Goal: Task Accomplishment & Management: Manage account settings

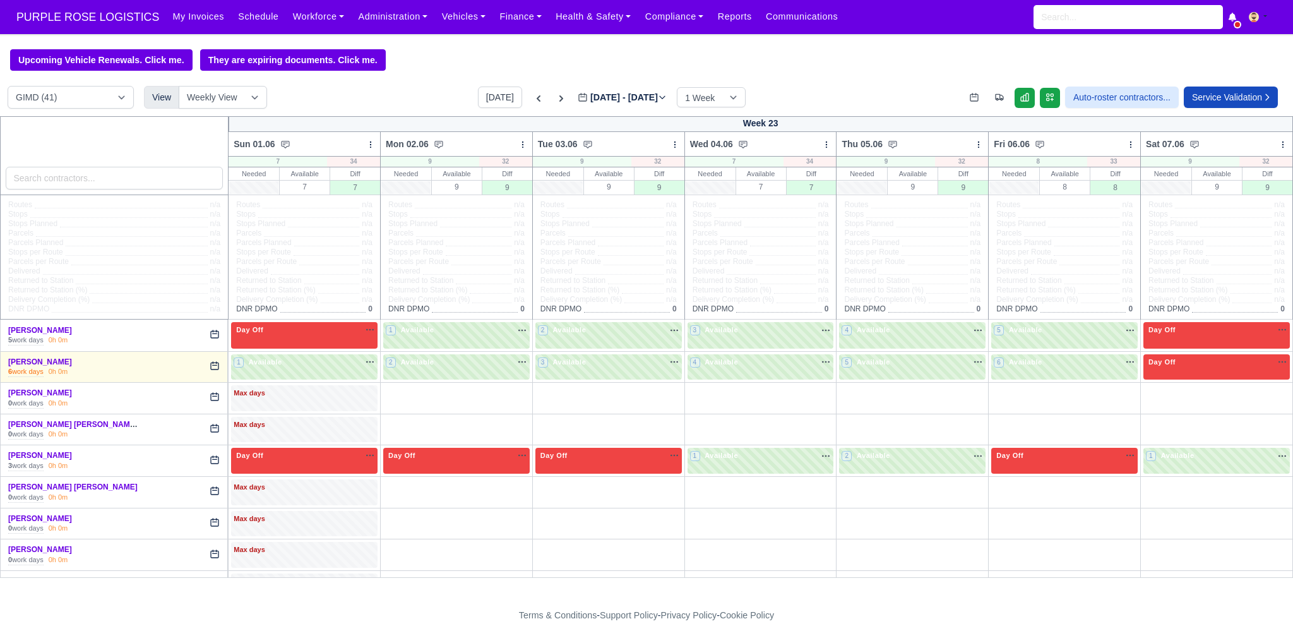
select select "5"
click at [489, 89] on button "[DATE]" at bounding box center [500, 96] width 44 height 21
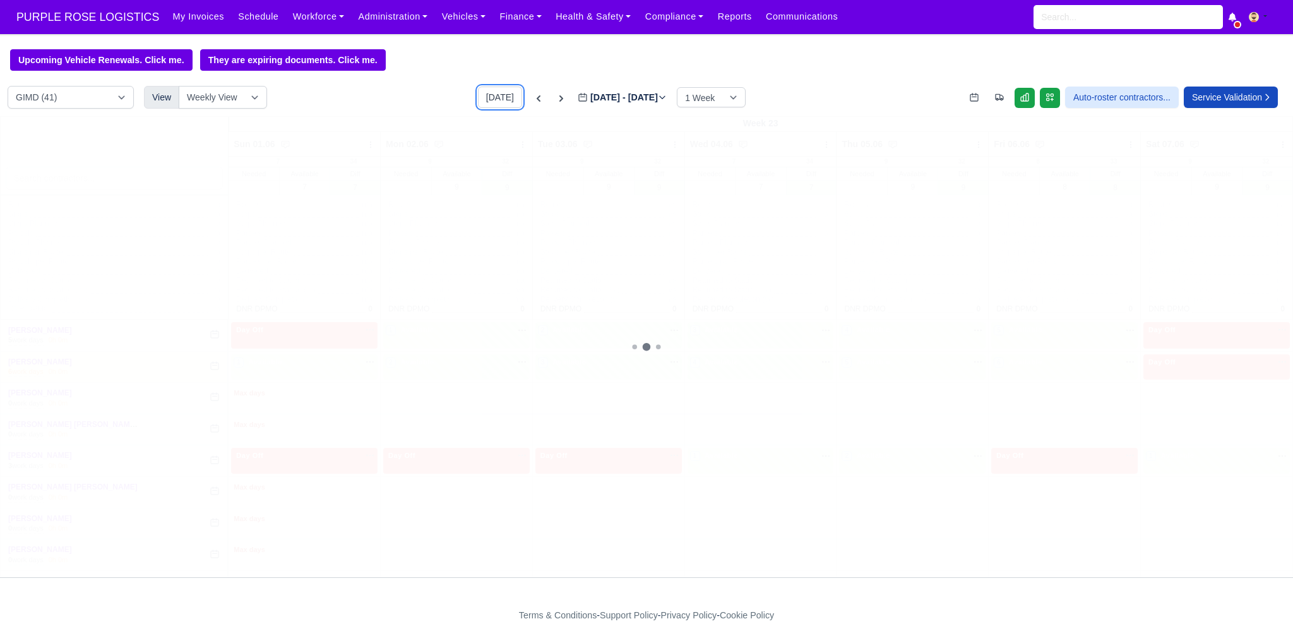
type input "[DATE]"
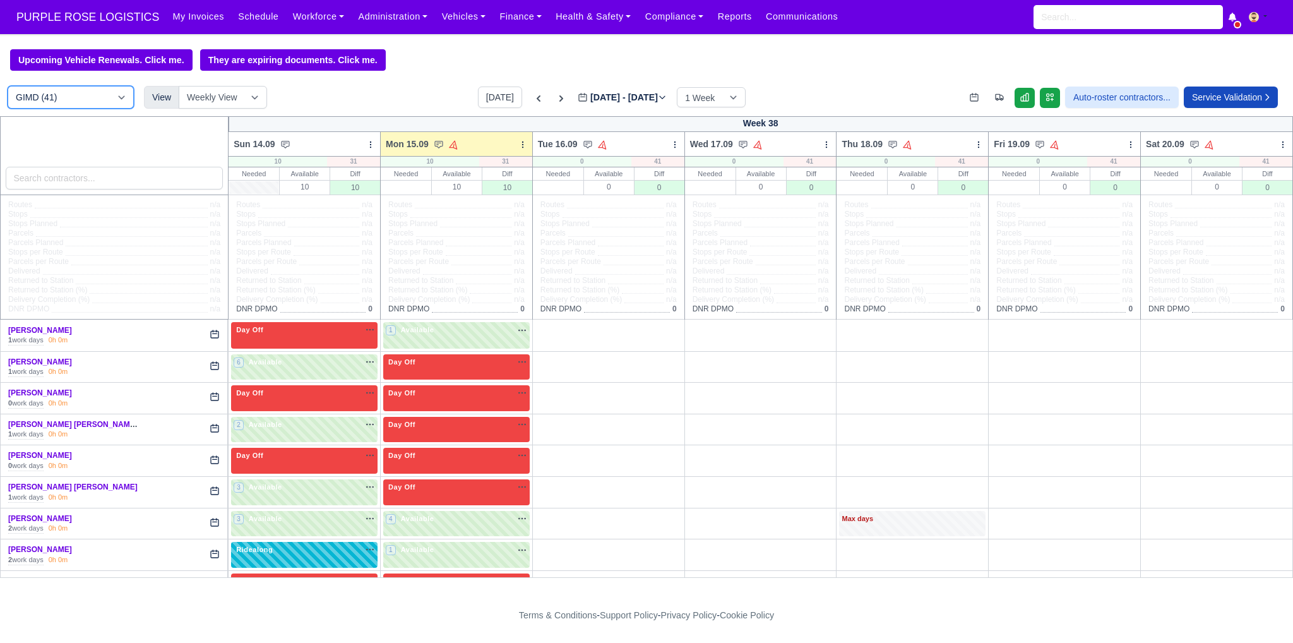
click at [45, 96] on select "DIG1 (202) DAK1 (1) GIMD (41)" at bounding box center [71, 97] width 126 height 23
select select "1"
click at [8, 87] on select "DIG1 (202) DAK1 (1) GIMD (41)" at bounding box center [71, 97] width 126 height 23
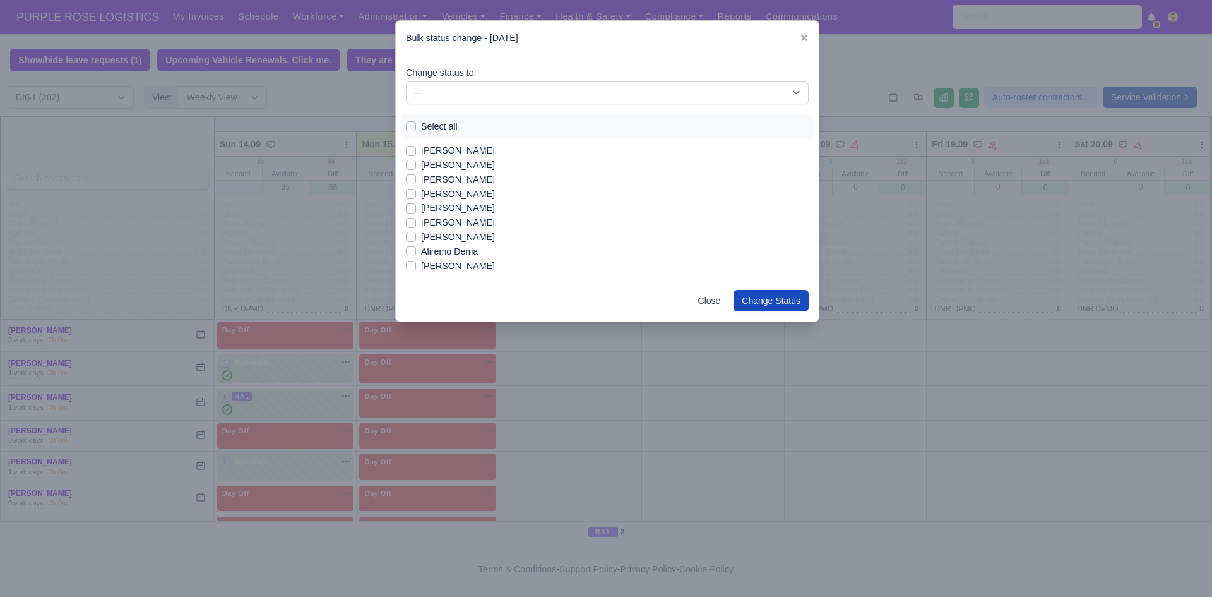
scroll to position [1053, 0]
click at [455, 252] on label "[PERSON_NAME]" at bounding box center [458, 248] width 74 height 15
click at [416, 251] on input "[PERSON_NAME]" at bounding box center [411, 246] width 10 height 10
checkbox input "true"
click at [458, 264] on label "[PERSON_NAME]" at bounding box center [458, 263] width 74 height 15
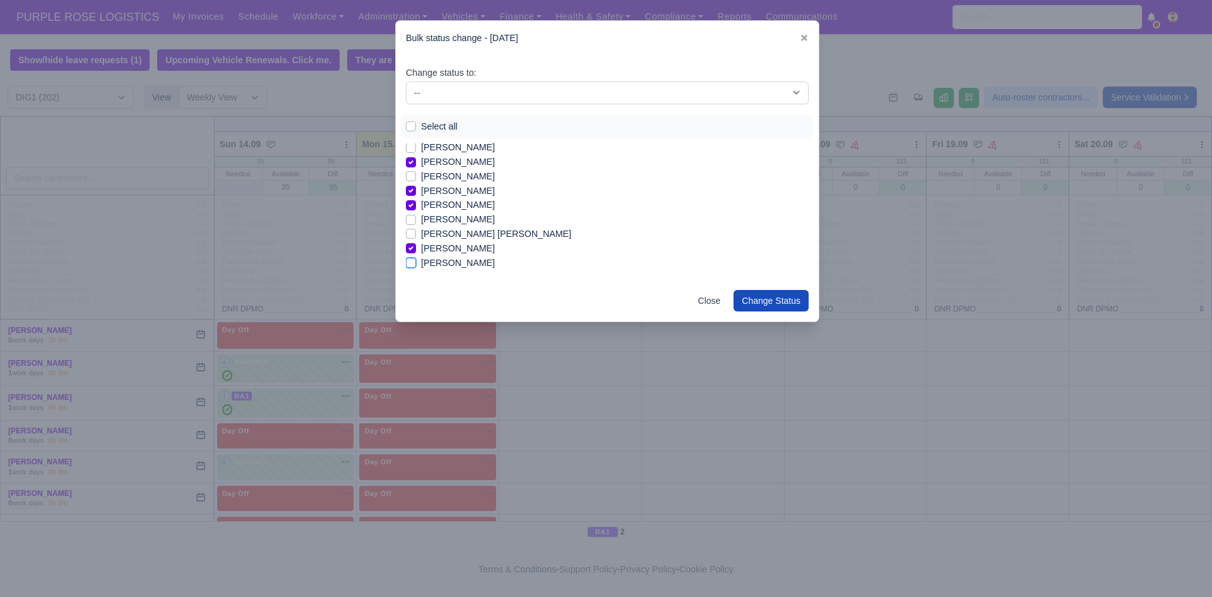
click at [416, 264] on input "[PERSON_NAME]" at bounding box center [411, 261] width 10 height 10
checkbox input "true"
click at [437, 213] on label "[PERSON_NAME]" at bounding box center [458, 215] width 74 height 15
click at [416, 213] on input "[PERSON_NAME]" at bounding box center [411, 213] width 10 height 10
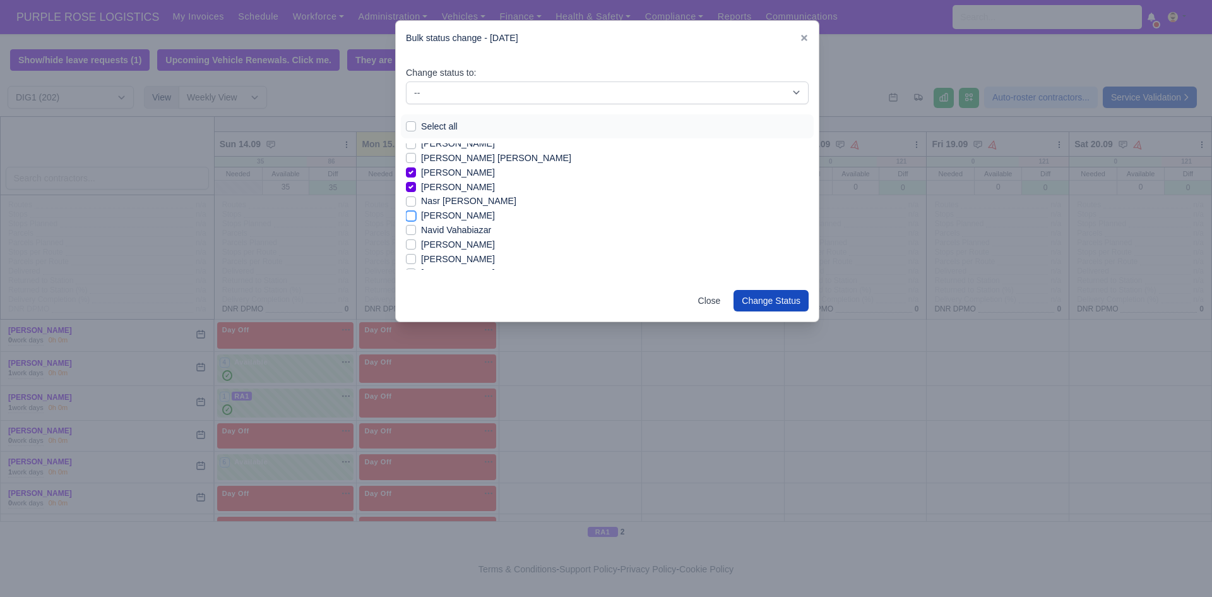
checkbox input "true"
click at [424, 181] on label "[PERSON_NAME]" at bounding box center [458, 183] width 74 height 15
click at [416, 181] on input "[PERSON_NAME]" at bounding box center [411, 181] width 10 height 10
checkbox input "true"
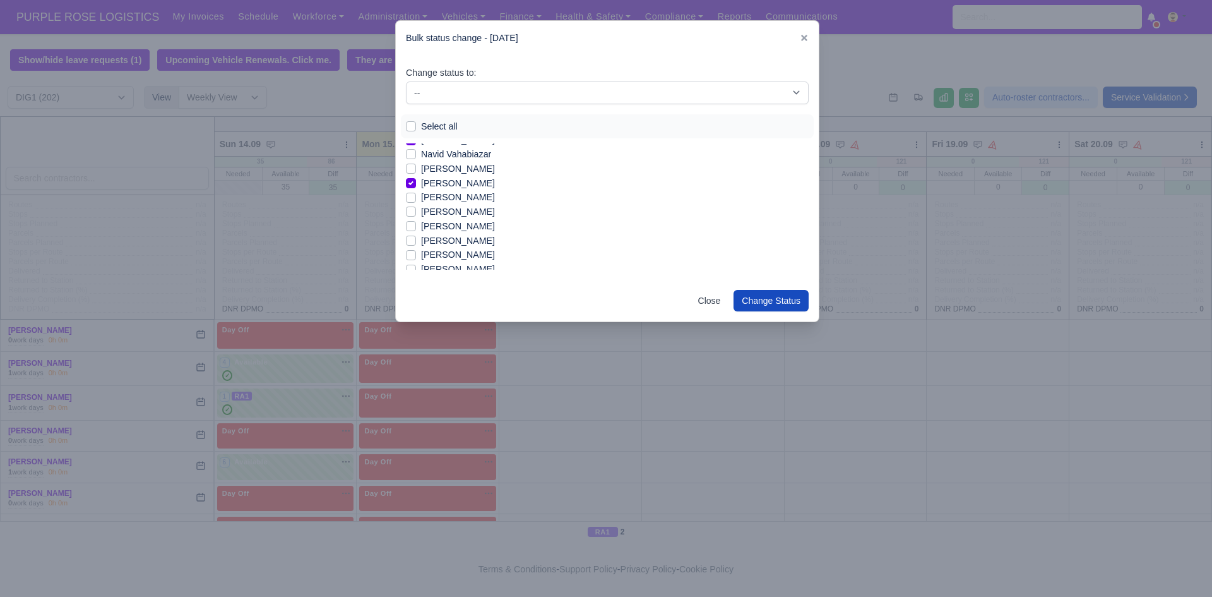
click at [443, 241] on label "[PERSON_NAME]" at bounding box center [458, 241] width 74 height 15
click at [416, 241] on input "[PERSON_NAME]" at bounding box center [411, 239] width 10 height 10
checkbox input "true"
click at [448, 256] on label "[PERSON_NAME]" at bounding box center [458, 254] width 74 height 15
click at [416, 256] on input "[PERSON_NAME]" at bounding box center [411, 252] width 10 height 10
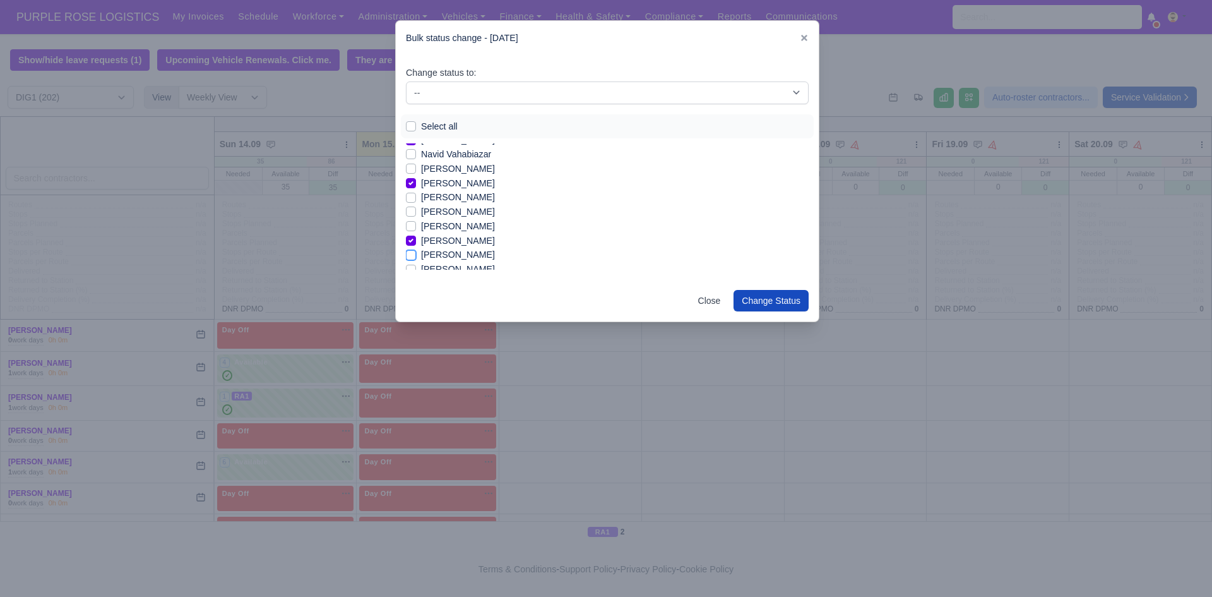
checkbox input "true"
click at [435, 207] on label "[PERSON_NAME]" at bounding box center [458, 208] width 74 height 15
click at [416, 207] on input "[PERSON_NAME]" at bounding box center [411, 206] width 10 height 10
checkbox input "true"
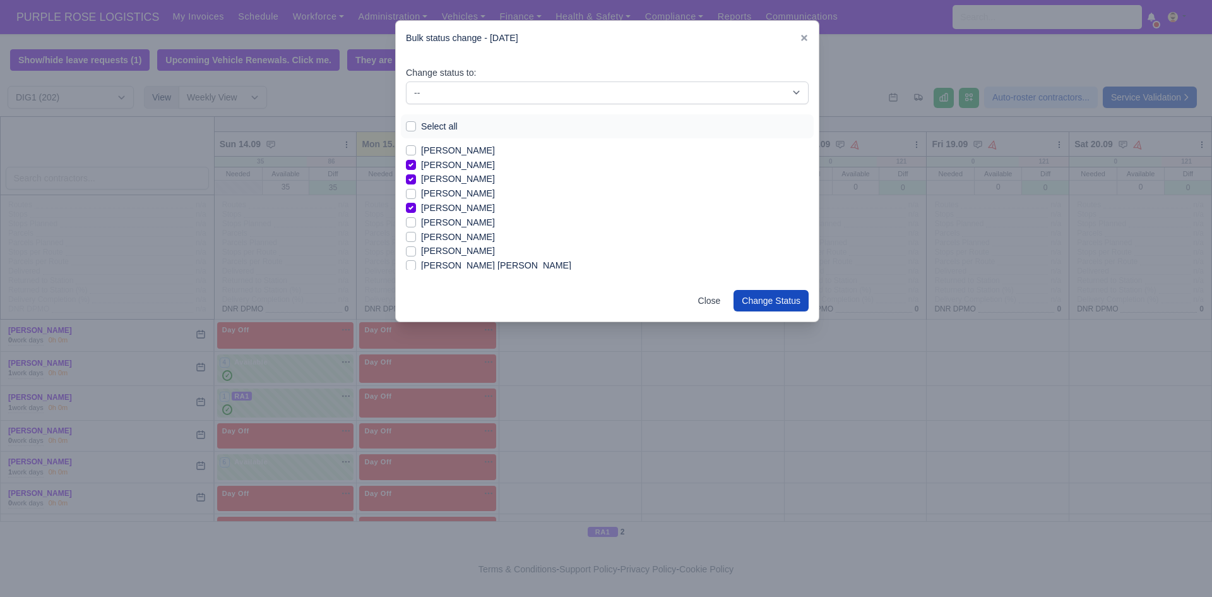
click at [436, 236] on label "[PERSON_NAME]" at bounding box center [458, 237] width 74 height 15
click at [416, 236] on input "[PERSON_NAME]" at bounding box center [411, 235] width 10 height 10
checkbox input "true"
click at [437, 229] on label "[PERSON_NAME]" at bounding box center [458, 229] width 74 height 15
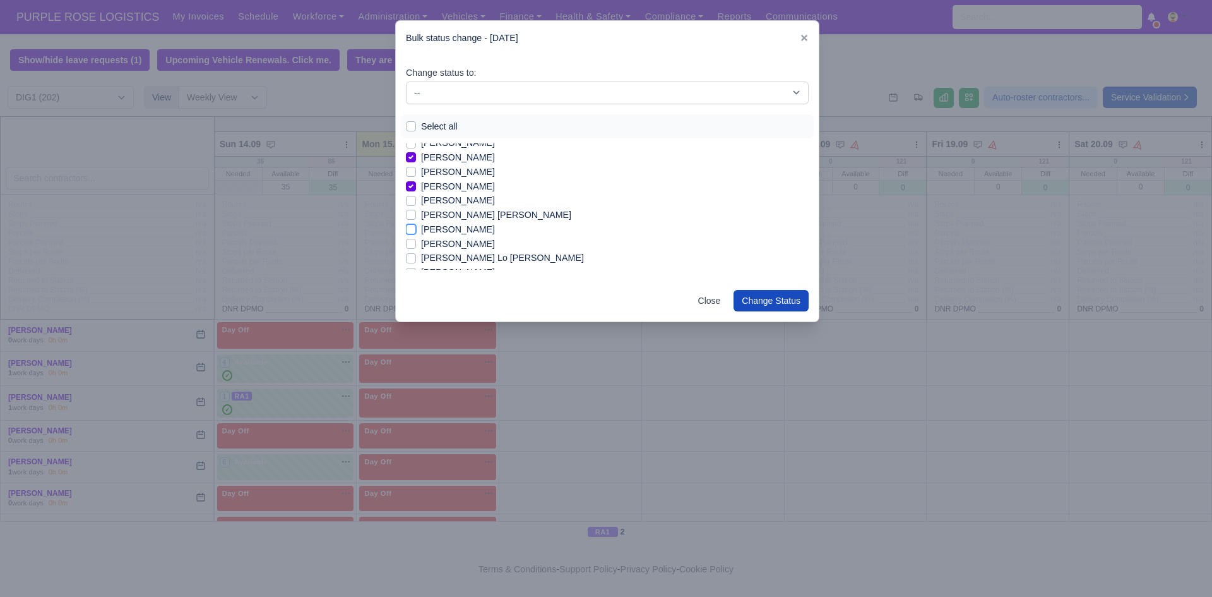
click at [416, 229] on input "[PERSON_NAME]" at bounding box center [411, 227] width 10 height 10
checkbox input "true"
click at [421, 256] on label "[PERSON_NAME] Lo [PERSON_NAME]" at bounding box center [502, 258] width 163 height 15
click at [415, 256] on input "[PERSON_NAME] Lo [PERSON_NAME]" at bounding box center [411, 256] width 10 height 10
checkbox input "true"
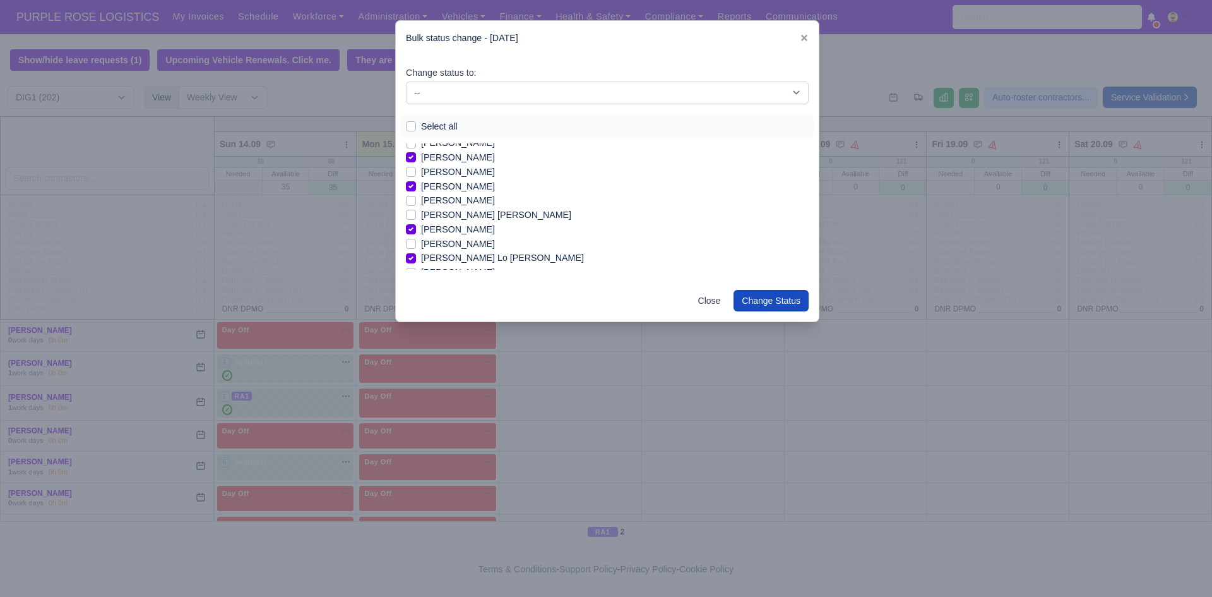
click at [417, 258] on div "[PERSON_NAME] Lo [PERSON_NAME]" at bounding box center [607, 258] width 403 height 15
click at [444, 218] on label "[PERSON_NAME]" at bounding box center [458, 222] width 74 height 15
click at [416, 218] on input "[PERSON_NAME]" at bounding box center [411, 220] width 10 height 10
checkbox input "true"
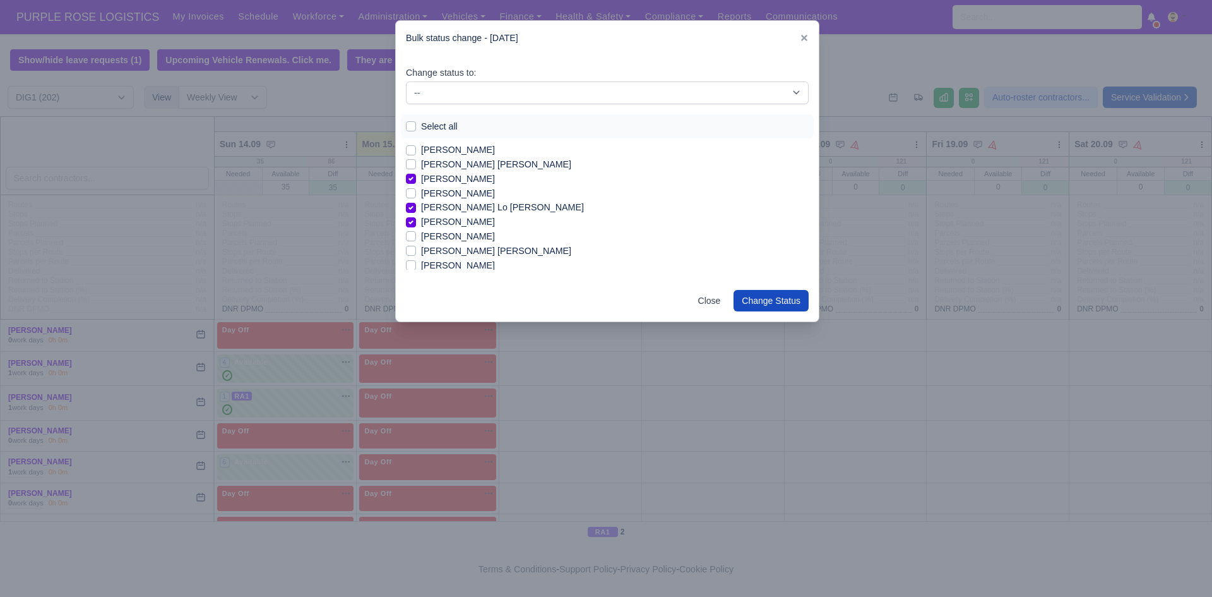
click at [453, 237] on label "[PERSON_NAME]" at bounding box center [458, 236] width 74 height 15
click at [416, 237] on input "[PERSON_NAME]" at bounding box center [411, 234] width 10 height 10
checkbox input "true"
click at [450, 254] on label "[PERSON_NAME] [PERSON_NAME]" at bounding box center [496, 251] width 150 height 15
click at [416, 254] on input "[PERSON_NAME] [PERSON_NAME]" at bounding box center [411, 249] width 10 height 10
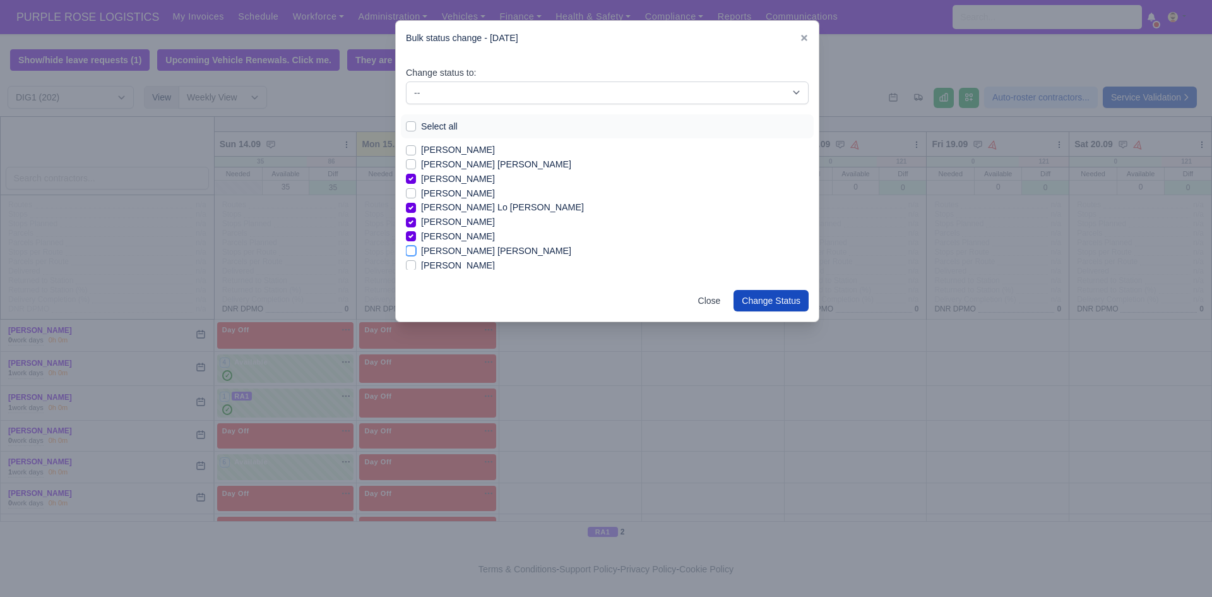
checkbox input "true"
click at [416, 227] on div "sina [PERSON_NAME]" at bounding box center [607, 229] width 403 height 15
click at [421, 228] on label "sina [PERSON_NAME]" at bounding box center [467, 229] width 93 height 15
click at [410, 228] on input "sina [PERSON_NAME]" at bounding box center [411, 227] width 10 height 10
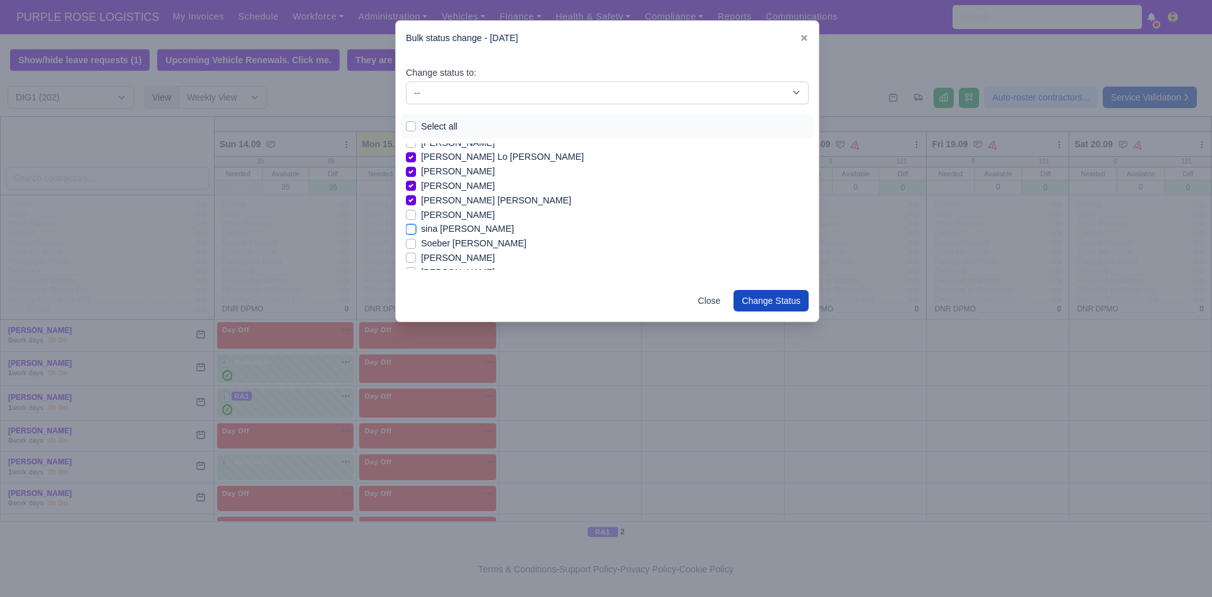
checkbox input "true"
click at [495, 256] on label "[PERSON_NAME]" at bounding box center [458, 258] width 74 height 15
click at [416, 256] on input "[PERSON_NAME]" at bounding box center [411, 256] width 10 height 10
checkbox input "true"
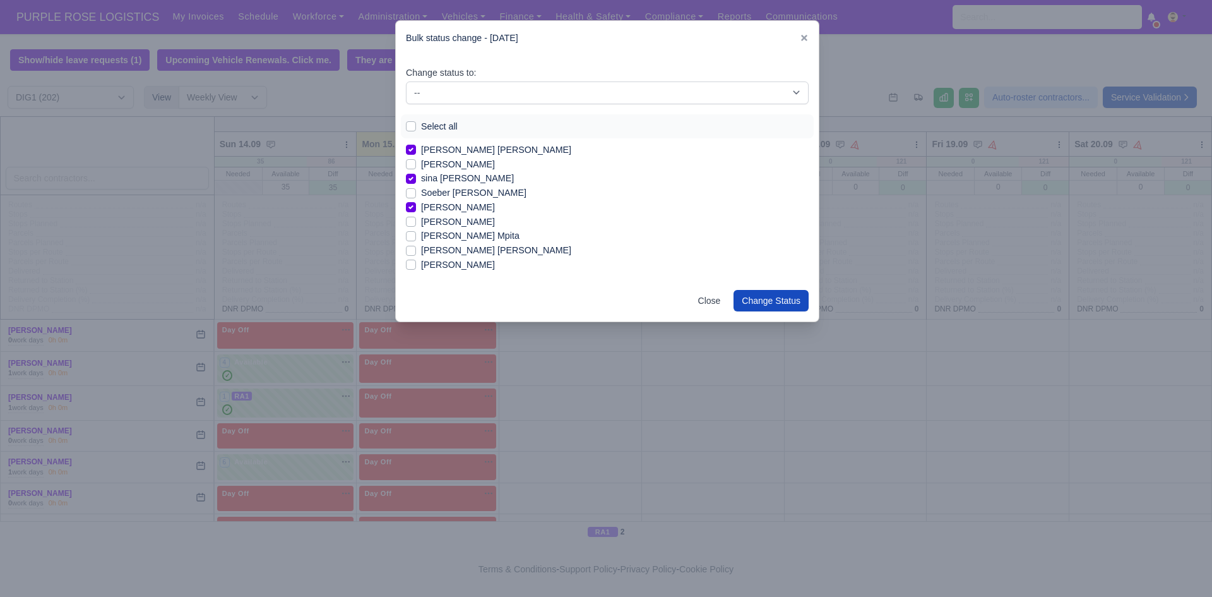
click at [445, 234] on label "[PERSON_NAME] Mpita" at bounding box center [470, 236] width 98 height 15
click at [416, 234] on input "[PERSON_NAME] Mpita" at bounding box center [411, 234] width 10 height 10
checkbox input "true"
click at [437, 241] on label "[PERSON_NAME]" at bounding box center [458, 243] width 74 height 15
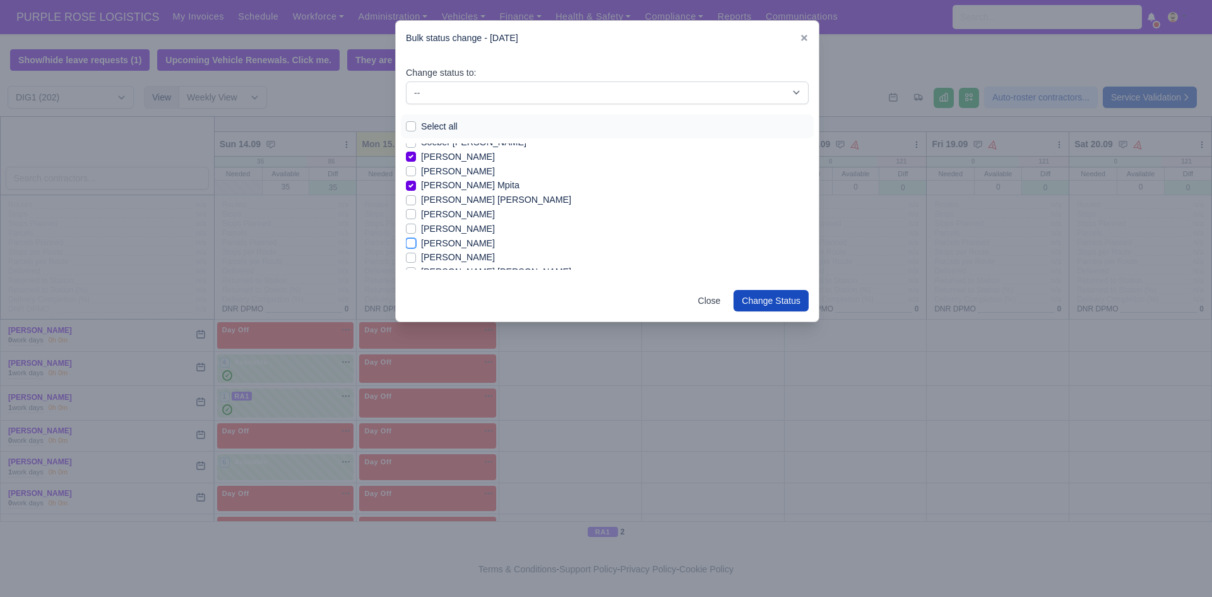
click at [416, 241] on input "[PERSON_NAME]" at bounding box center [411, 241] width 10 height 10
checkbox input "true"
click at [807, 270] on div "Change status to: -- Unasigned Available Day Off Stand By Other Depot Select al…" at bounding box center [607, 168] width 423 height 225
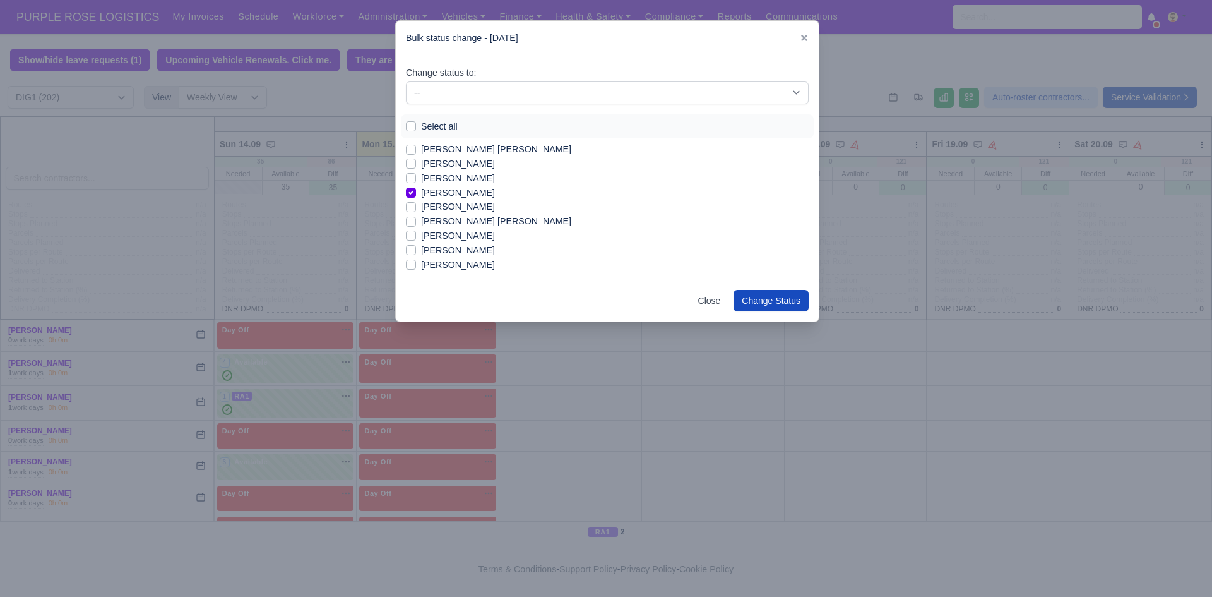
click at [422, 234] on label "[PERSON_NAME]" at bounding box center [458, 236] width 74 height 15
click at [416, 234] on input "[PERSON_NAME]" at bounding box center [411, 234] width 10 height 10
checkbox input "true"
click at [466, 251] on label "[PERSON_NAME]" at bounding box center [458, 250] width 74 height 15
click at [416, 251] on input "[PERSON_NAME]" at bounding box center [411, 248] width 10 height 10
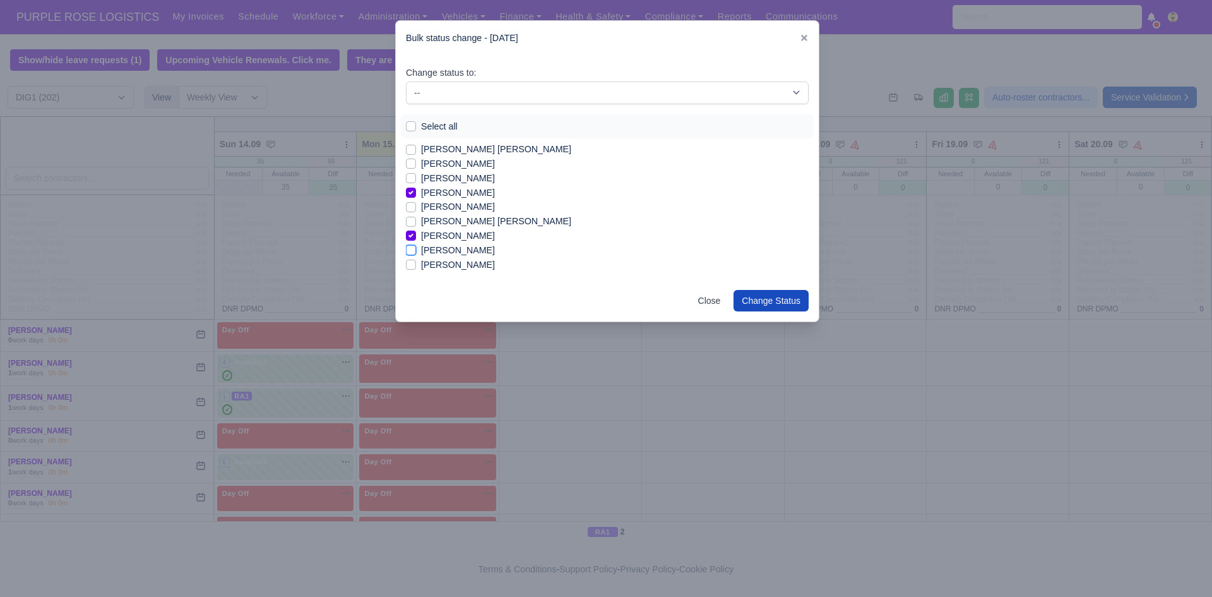
checkbox input "true"
click at [448, 257] on label "[PERSON_NAME]" at bounding box center [458, 252] width 74 height 15
click at [416, 255] on input "[PERSON_NAME]" at bounding box center [411, 250] width 10 height 10
checkbox input "true"
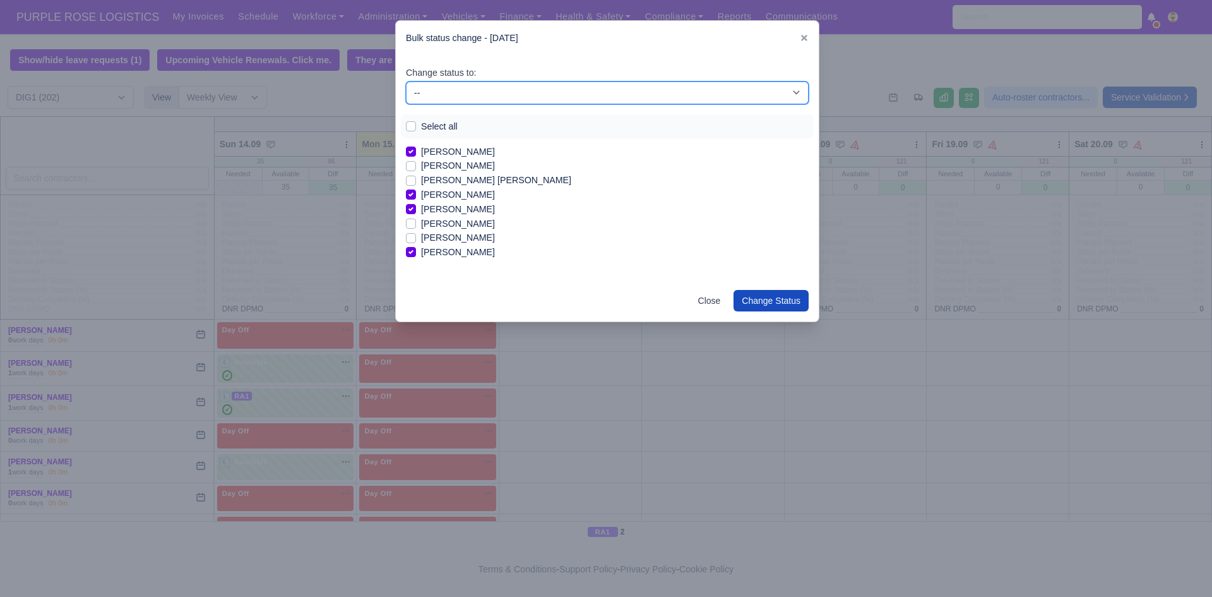
click at [451, 95] on select "-- Unasigned Available Day Off Stand By Other Depot" at bounding box center [607, 92] width 403 height 23
select select "Available"
click at [406, 81] on select "-- Unasigned Available Day Off Stand By Other Depot" at bounding box center [607, 92] width 403 height 23
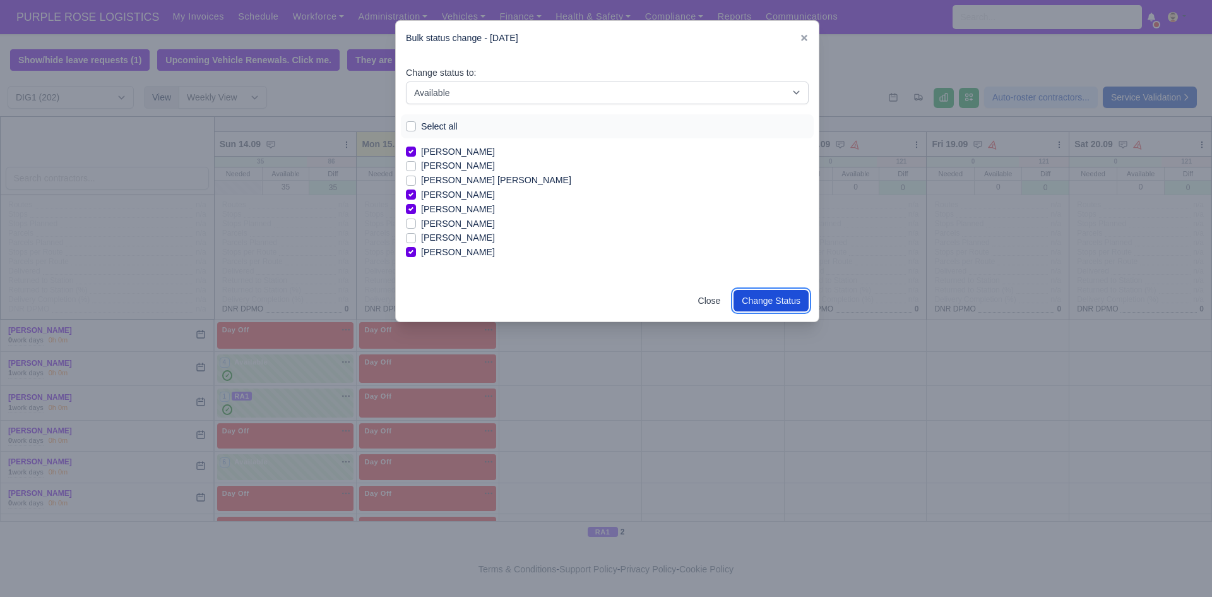
click at [768, 295] on button "Change Status" at bounding box center [771, 300] width 75 height 21
